Goal: Use online tool/utility: Utilize a website feature to perform a specific function

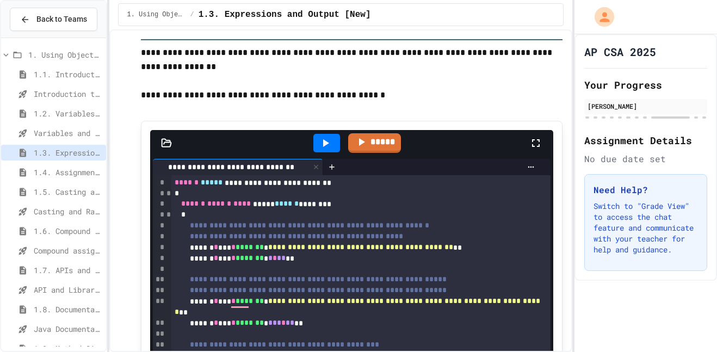
click at [323, 147] on icon at bounding box center [326, 143] width 6 height 8
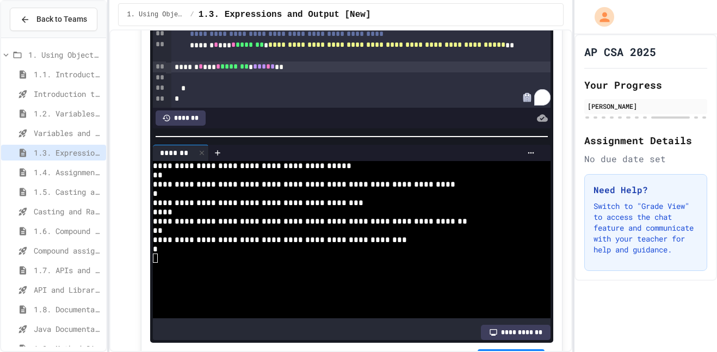
scroll to position [5735, 0]
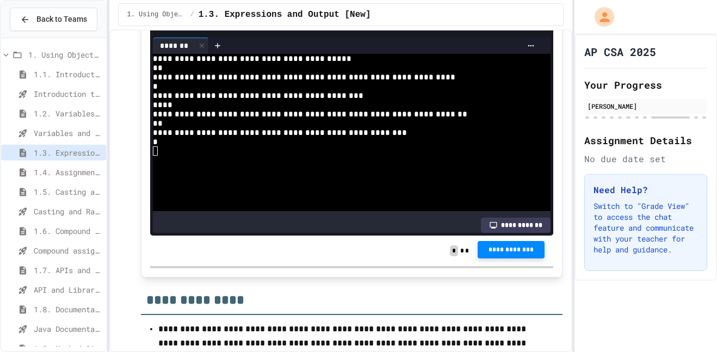
click at [500, 254] on span "**********" at bounding box center [512, 250] width 50 height 9
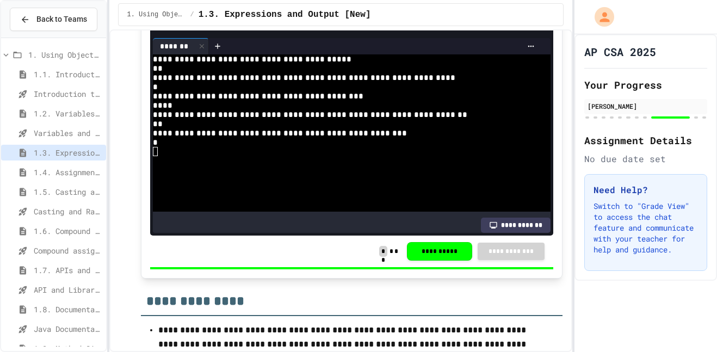
scroll to position [5839, 0]
